Goal: Task Accomplishment & Management: Use online tool/utility

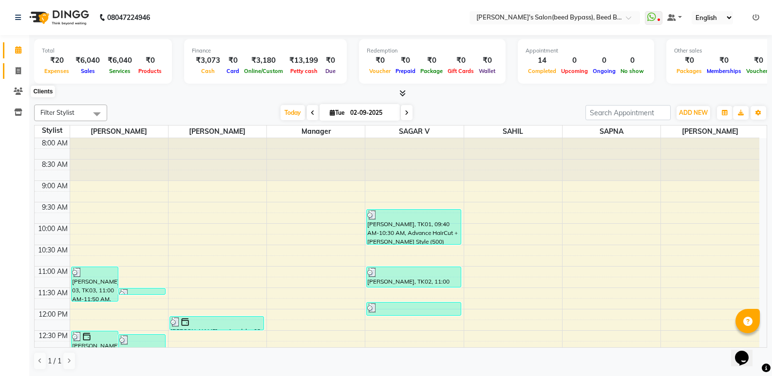
click at [16, 70] on icon at bounding box center [18, 70] width 5 height 7
select select "service"
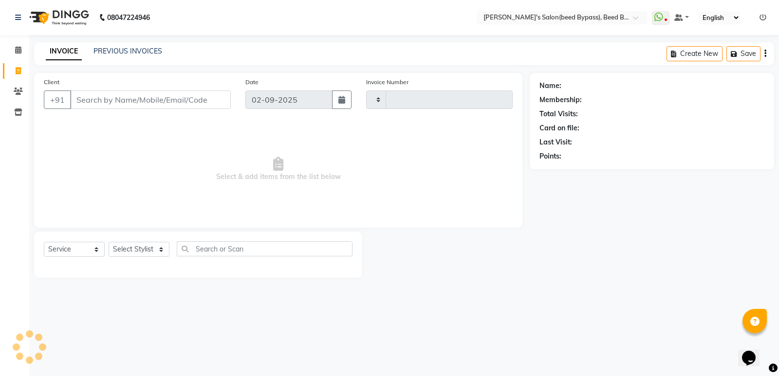
type input "2393"
select select "4176"
click at [164, 249] on select "Select Stylist" at bounding box center [139, 249] width 61 height 15
select select "28787"
click at [109, 242] on select "Select Stylist [PERSON_NAME] manager [PERSON_NAME] V sagar [PERSON_NAME] [PERSO…" at bounding box center [139, 249] width 61 height 15
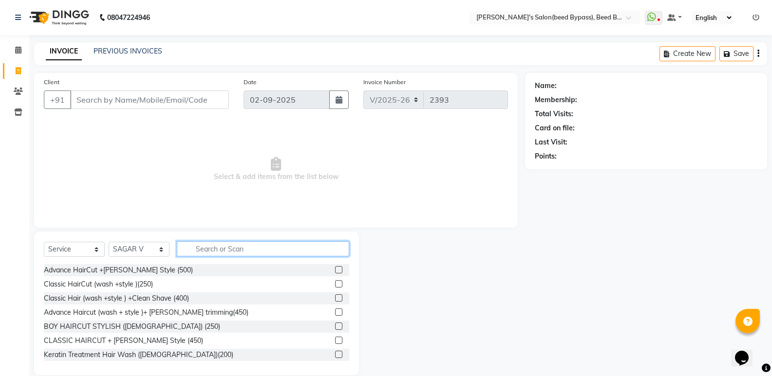
click at [237, 251] on input "text" at bounding box center [263, 249] width 172 height 15
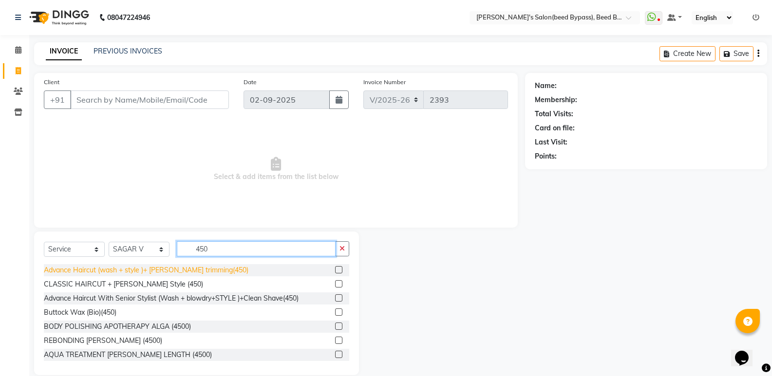
type input "450"
click at [196, 268] on div "Advance Haircut (wash + style )+ [PERSON_NAME] trimming(450)" at bounding box center [146, 270] width 205 height 10
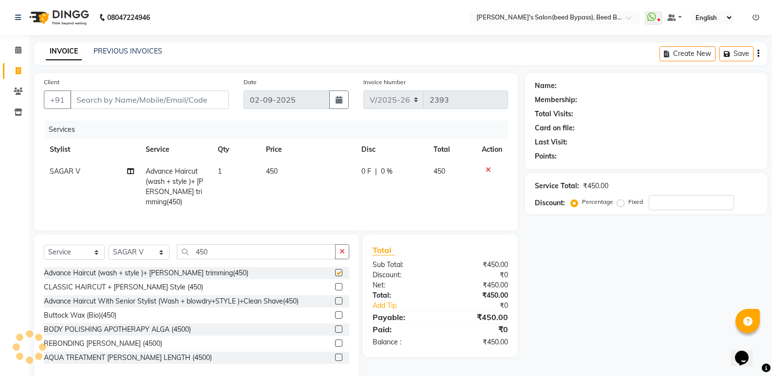
checkbox input "false"
click at [287, 171] on td "450" at bounding box center [308, 187] width 96 height 53
select select "28787"
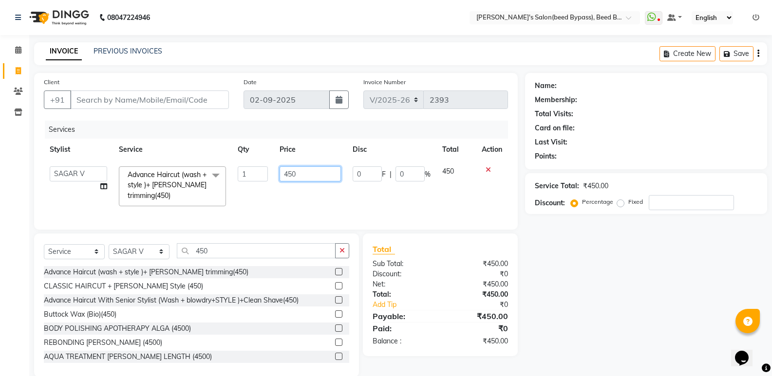
click at [297, 173] on input "450" at bounding box center [309, 174] width 61 height 15
type input "4"
type input "500"
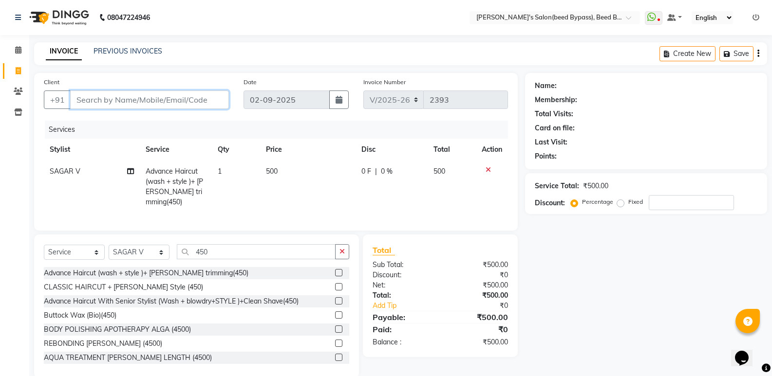
click at [172, 103] on input "Client" at bounding box center [149, 100] width 159 height 19
type input "9"
type input "0"
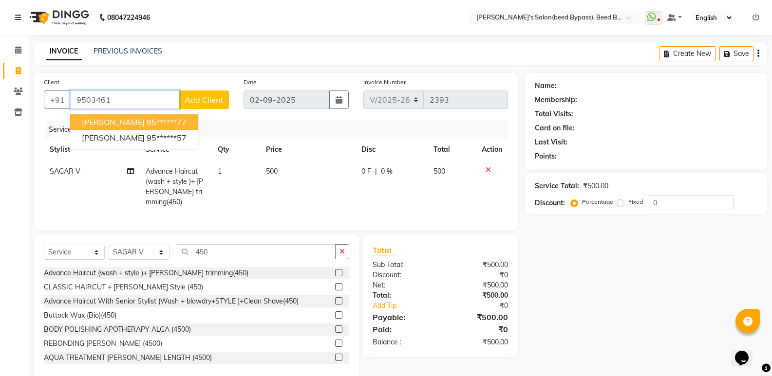
click at [147, 121] on ngb-highlight "95******77" at bounding box center [167, 122] width 40 height 10
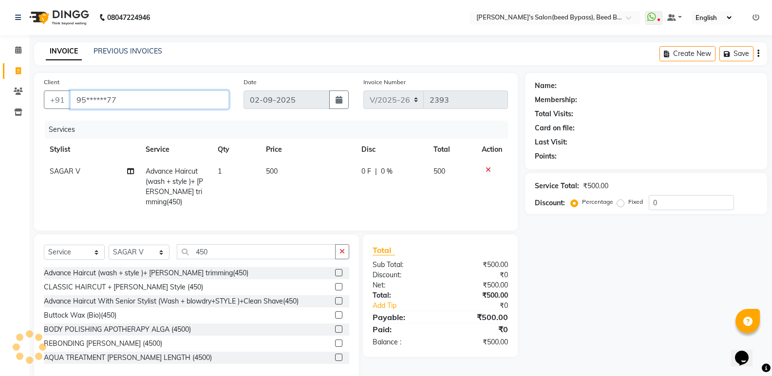
type input "95******77"
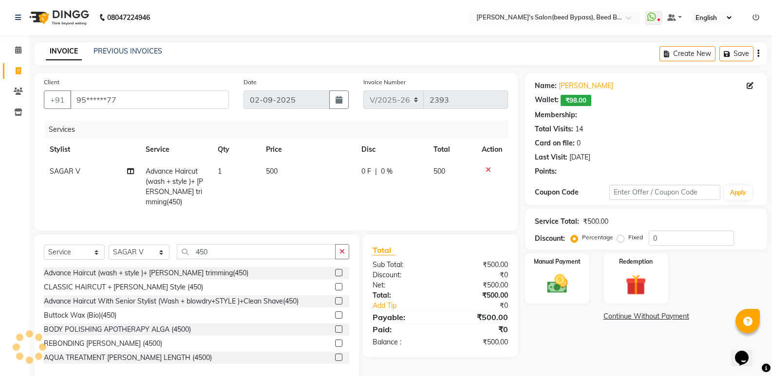
select select "1: Object"
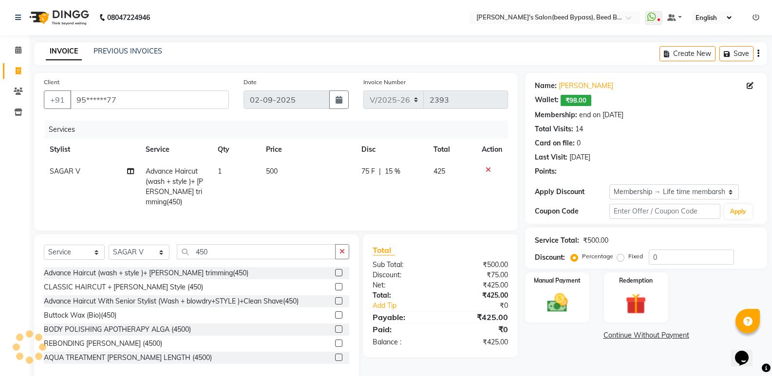
type input "15"
click at [567, 304] on img at bounding box center [557, 303] width 35 height 25
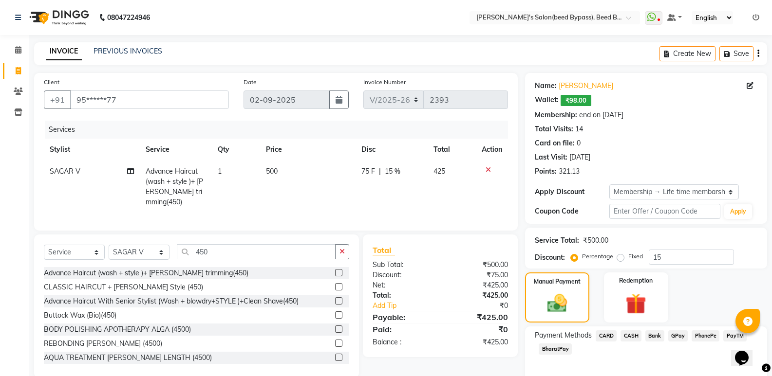
click at [705, 338] on span "PhonePe" at bounding box center [705, 336] width 28 height 11
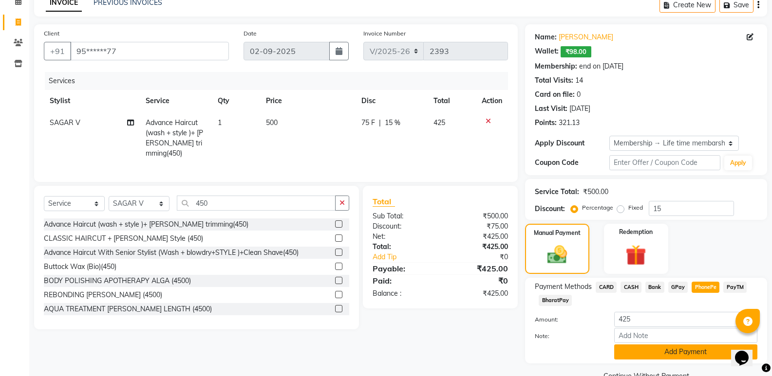
click at [682, 356] on button "Add Payment" at bounding box center [685, 352] width 143 height 15
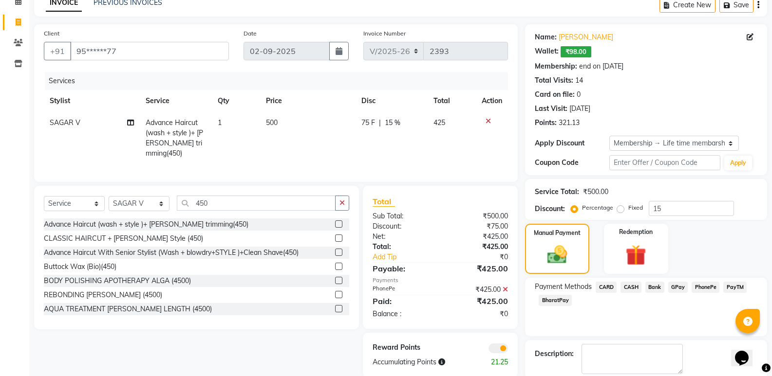
scroll to position [98, 0]
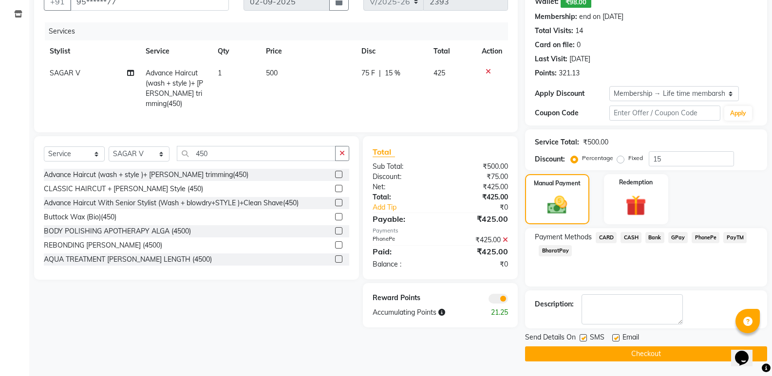
click at [682, 356] on button "Checkout" at bounding box center [646, 354] width 242 height 15
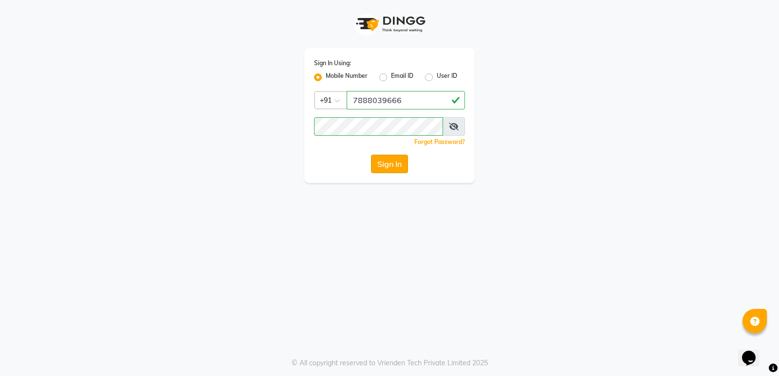
click at [379, 164] on button "Sign In" at bounding box center [389, 164] width 37 height 19
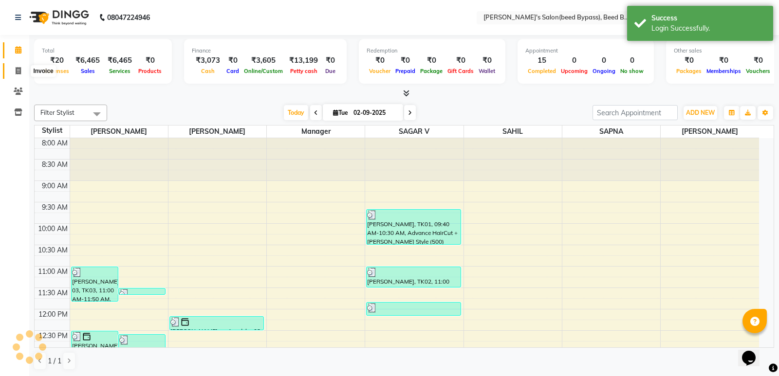
click at [14, 75] on span at bounding box center [18, 71] width 17 height 11
select select "service"
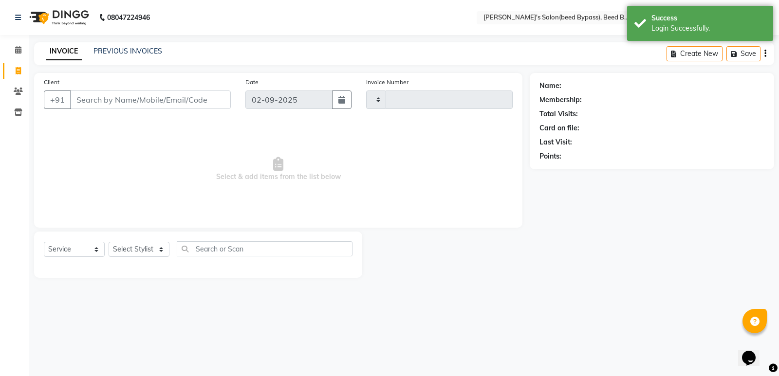
type input "2394"
click at [175, 106] on input "Client" at bounding box center [150, 100] width 161 height 19
select select "4176"
click at [175, 106] on input "Client" at bounding box center [150, 100] width 161 height 19
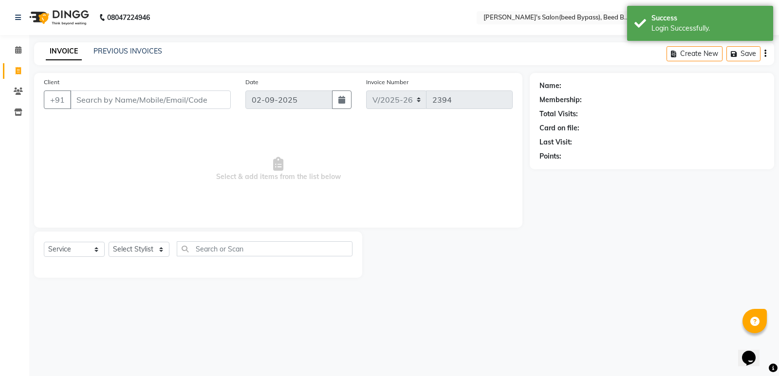
click at [175, 106] on input "Client" at bounding box center [150, 100] width 161 height 19
click at [175, 104] on input "Client" at bounding box center [150, 100] width 161 height 19
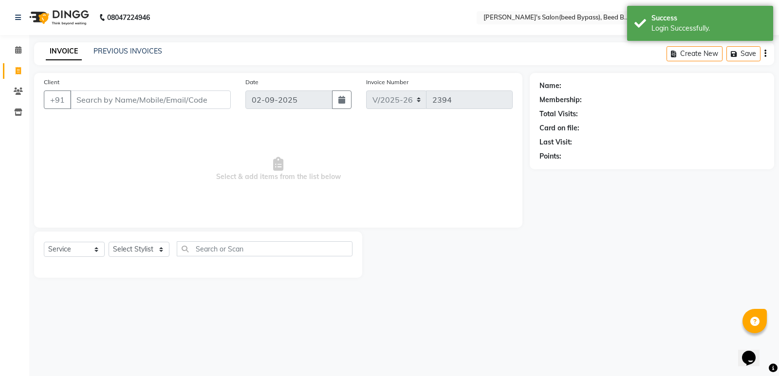
click at [175, 102] on input "Client" at bounding box center [150, 100] width 161 height 19
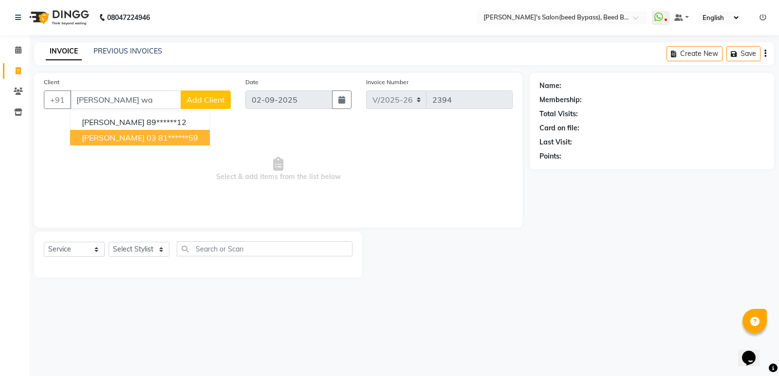
click at [124, 135] on span "[PERSON_NAME] 03" at bounding box center [119, 138] width 75 height 10
type input "81******59"
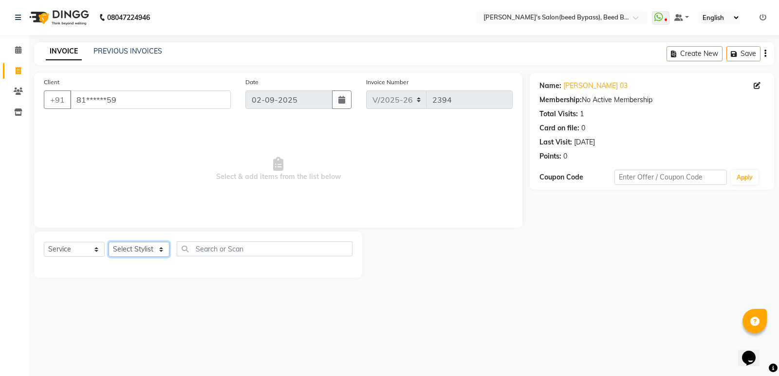
click at [157, 244] on select "Select Stylist [PERSON_NAME] manager [PERSON_NAME] V sagar [PERSON_NAME] [PERSO…" at bounding box center [139, 249] width 61 height 15
select select "22808"
click at [109, 242] on select "Select Stylist [PERSON_NAME] manager [PERSON_NAME] V sagar [PERSON_NAME] [PERSO…" at bounding box center [139, 249] width 61 height 15
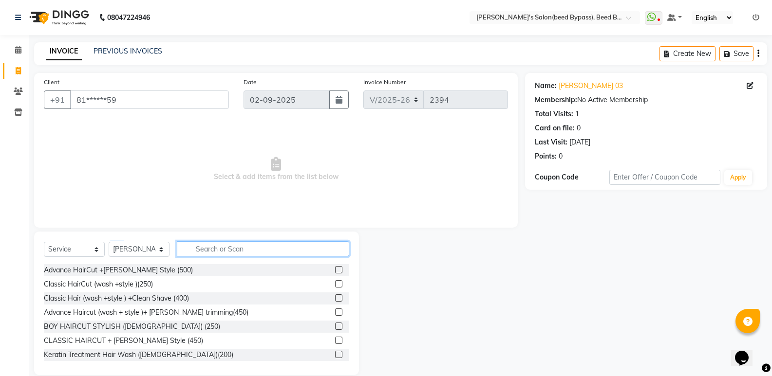
click at [242, 246] on input "text" at bounding box center [263, 249] width 172 height 15
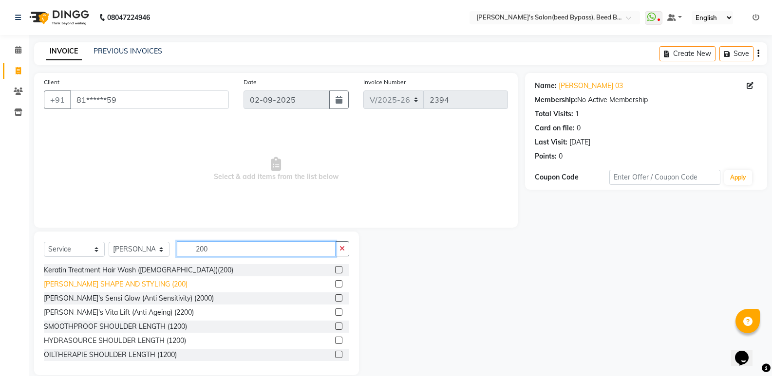
type input "200"
click at [84, 282] on div "[PERSON_NAME] SHAPE AND STYLING (200)" at bounding box center [116, 284] width 144 height 10
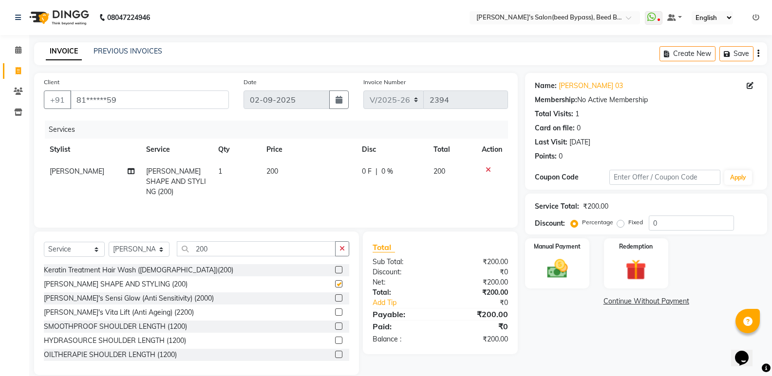
checkbox input "false"
click at [563, 271] on img at bounding box center [557, 269] width 35 height 25
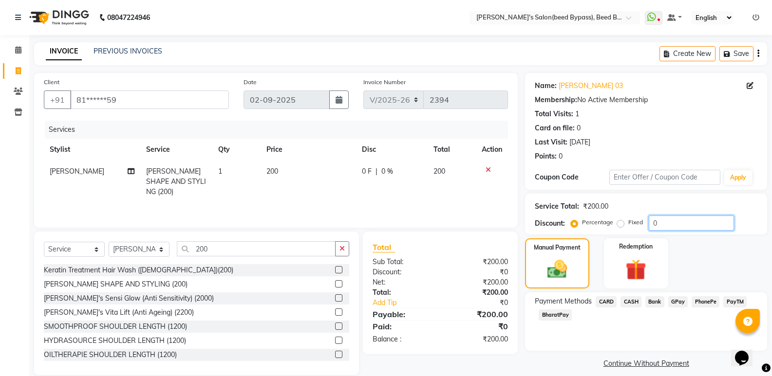
click at [663, 226] on input "0" at bounding box center [691, 223] width 85 height 15
type input "15"
click at [700, 300] on span "PhonePe" at bounding box center [705, 302] width 28 height 11
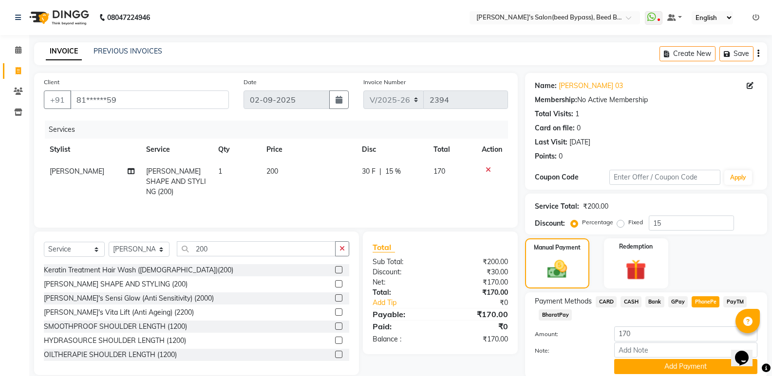
scroll to position [37, 0]
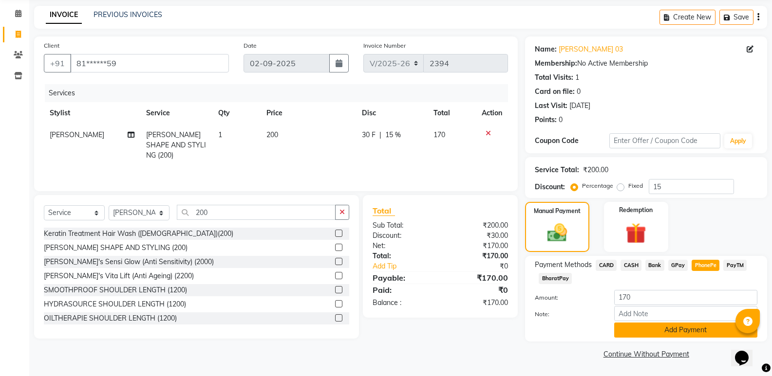
click at [689, 330] on button "Add Payment" at bounding box center [685, 330] width 143 height 15
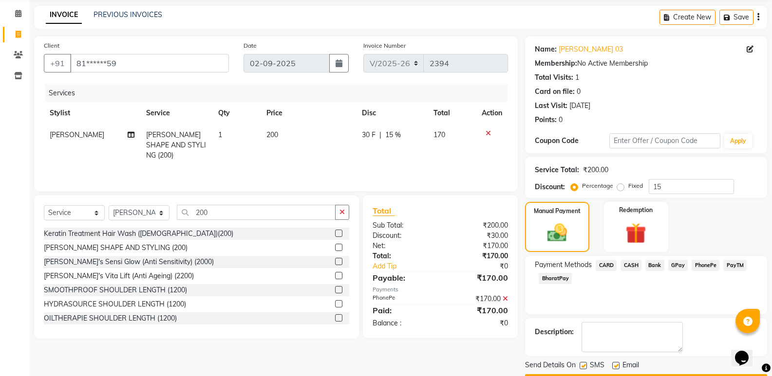
scroll to position [64, 0]
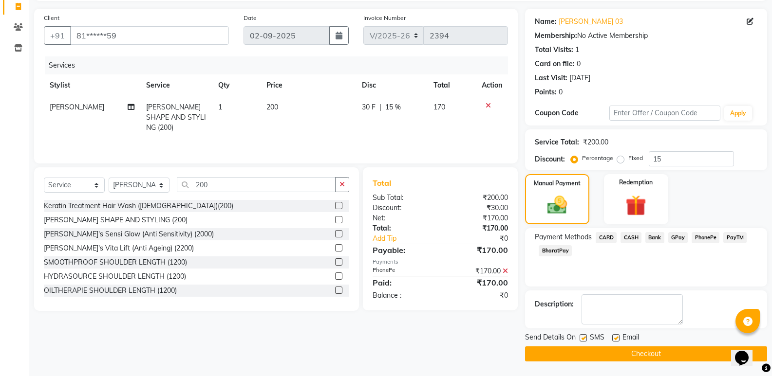
click at [678, 349] on button "Checkout" at bounding box center [646, 354] width 242 height 15
